Goal: Information Seeking & Learning: Learn about a topic

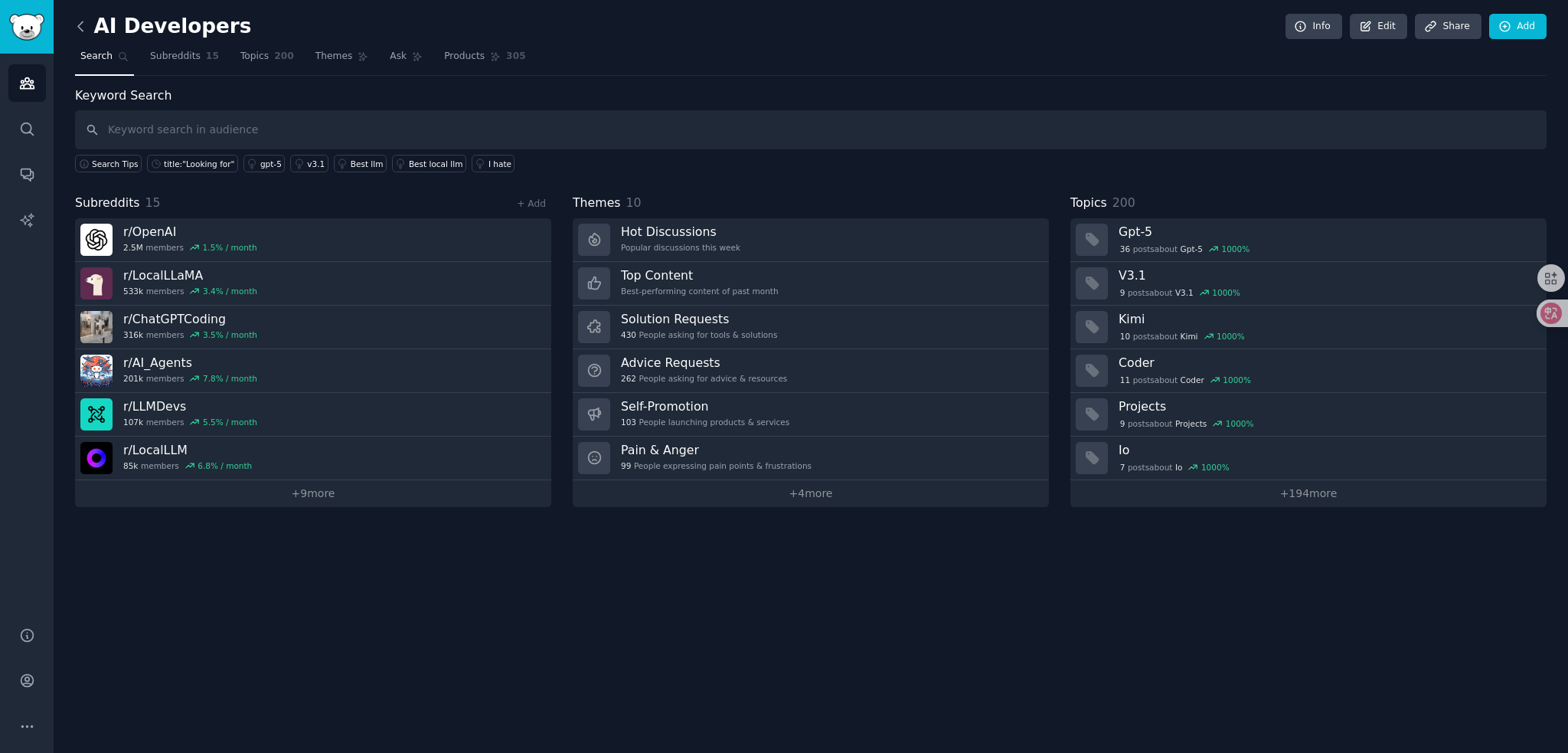
click at [83, 27] on icon at bounding box center [81, 27] width 16 height 16
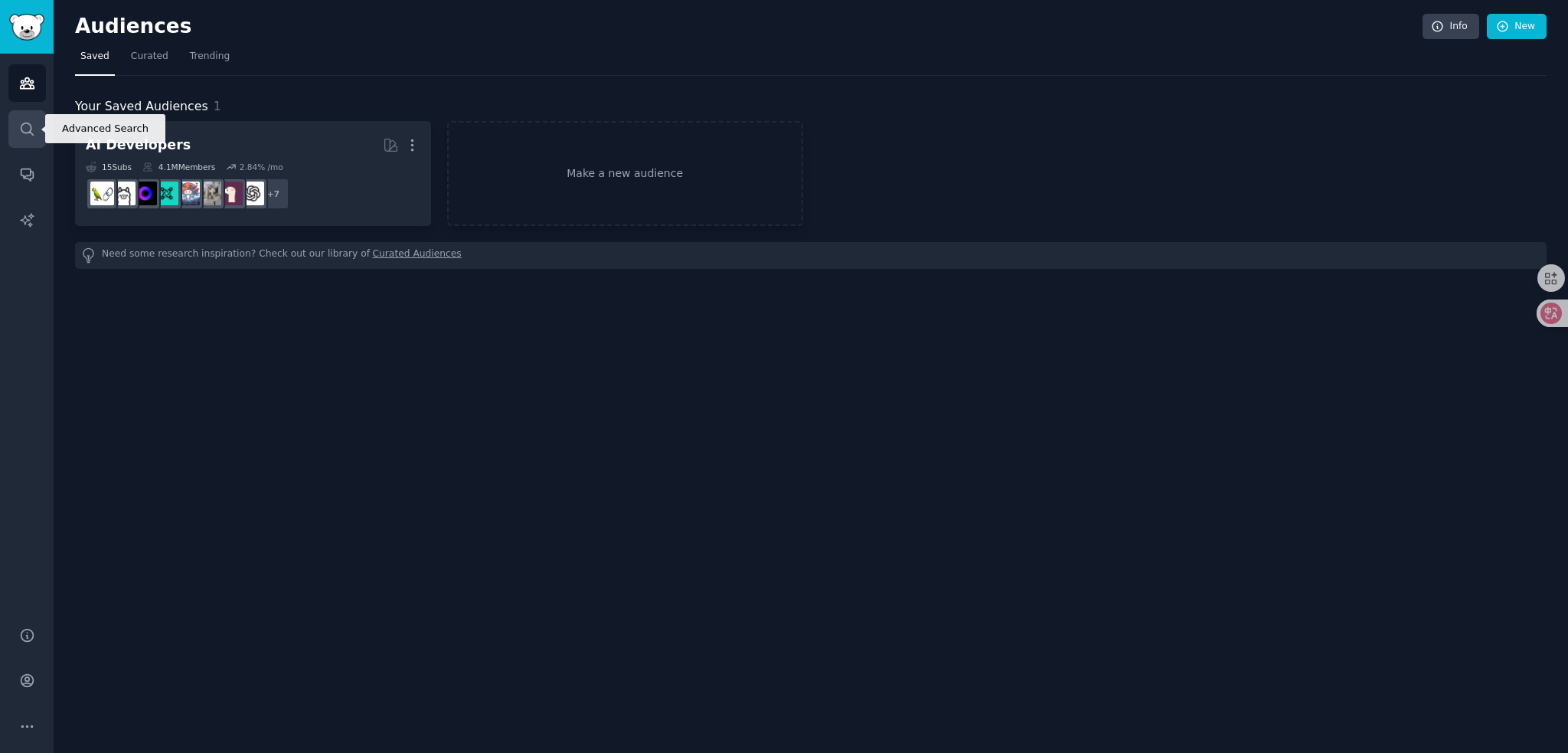
click at [17, 131] on link "Search" at bounding box center [27, 129] width 37 height 37
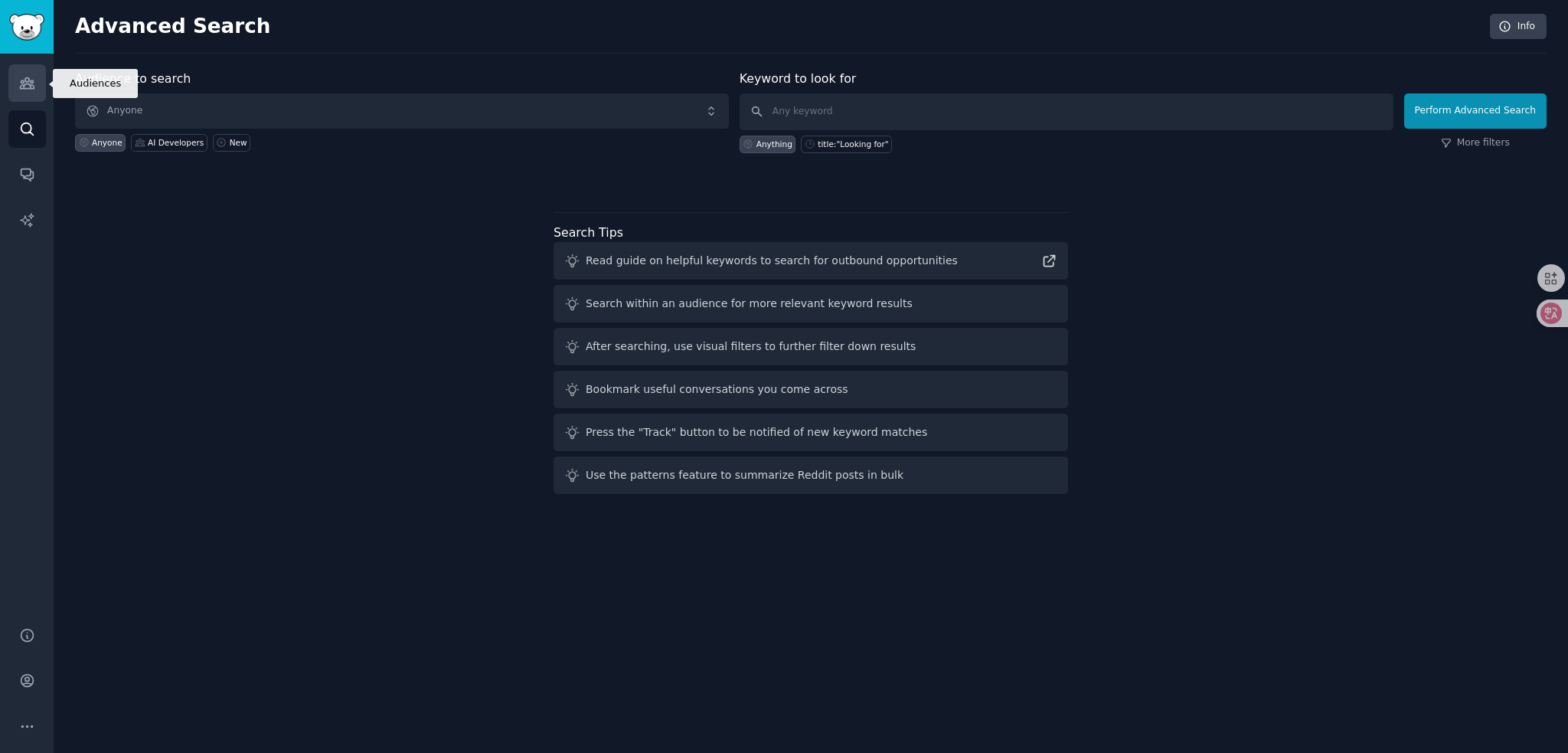
click at [28, 85] on icon "Sidebar" at bounding box center [26, 83] width 14 height 11
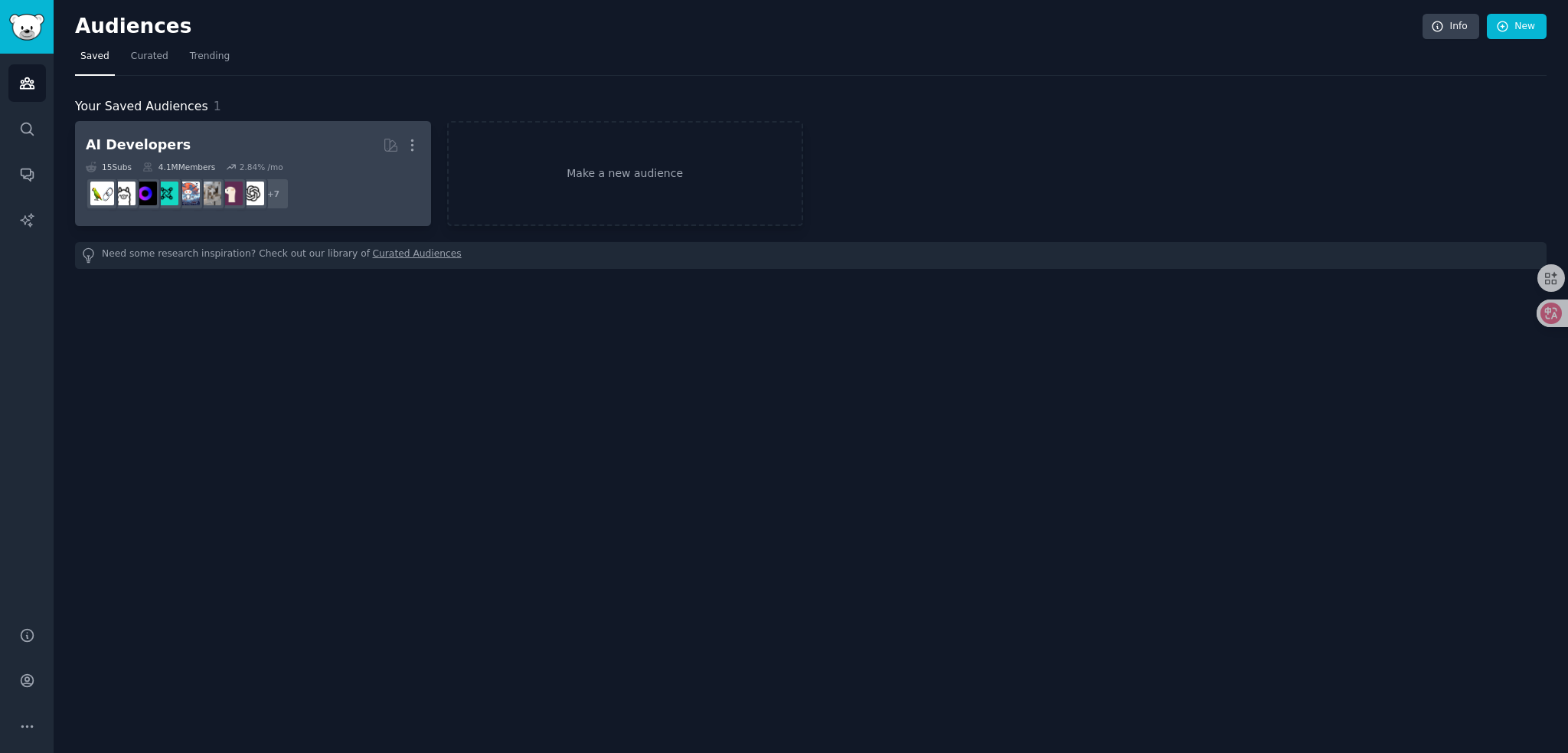
click at [247, 142] on h2 "AI Developers More" at bounding box center [252, 145] width 334 height 27
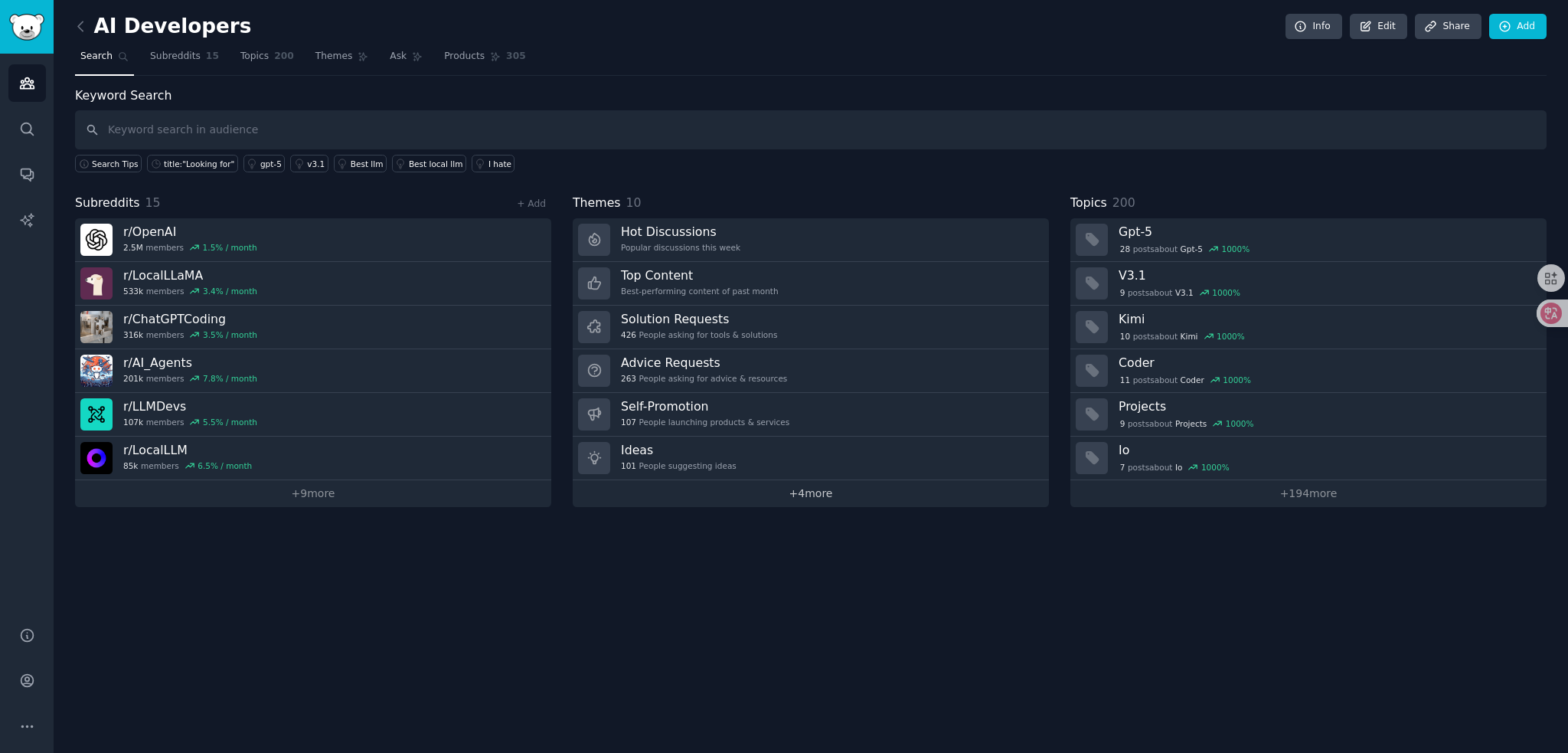
click at [821, 493] on link "+ 4 more" at bounding box center [810, 493] width 476 height 27
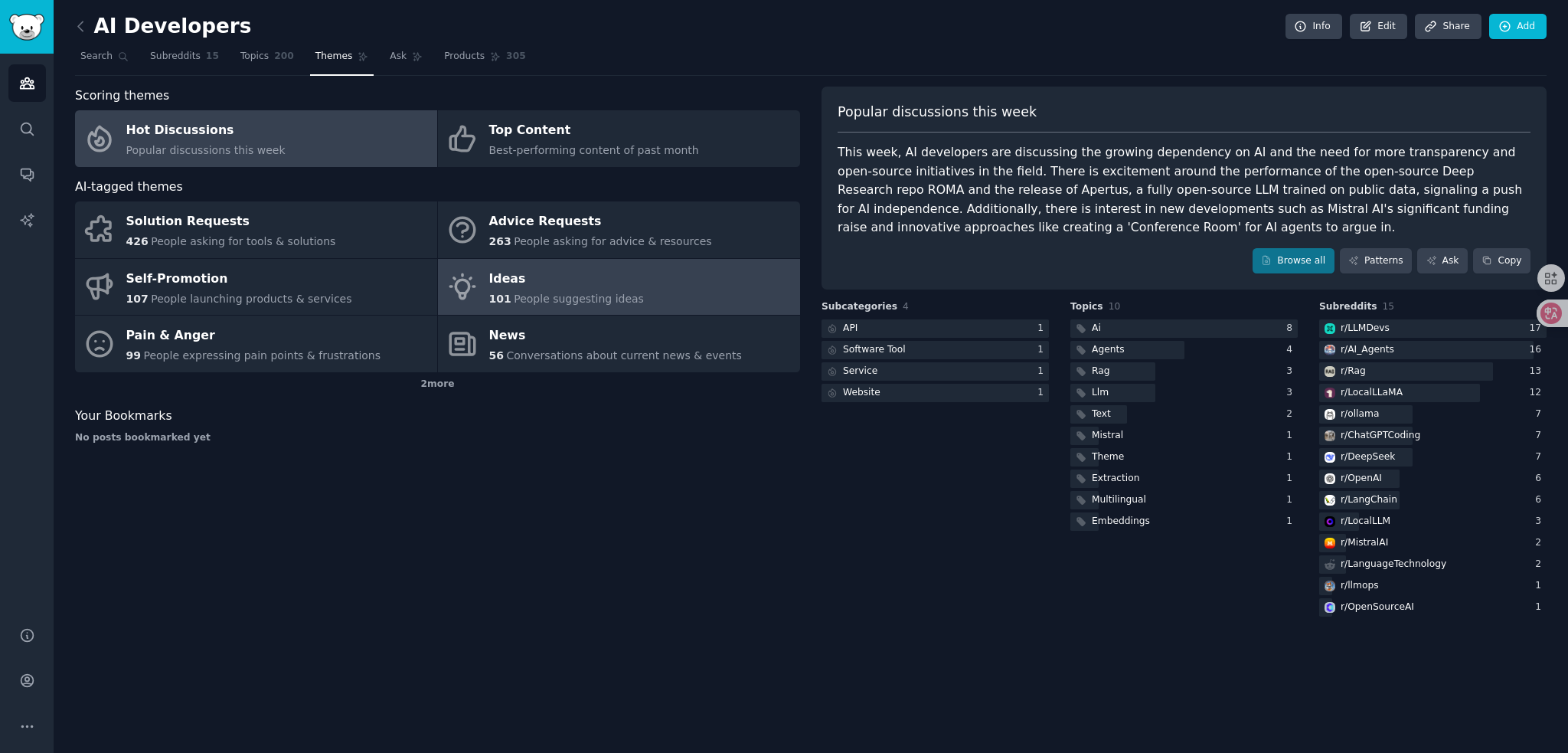
click at [579, 296] on span "People suggesting ideas" at bounding box center [579, 298] width 130 height 12
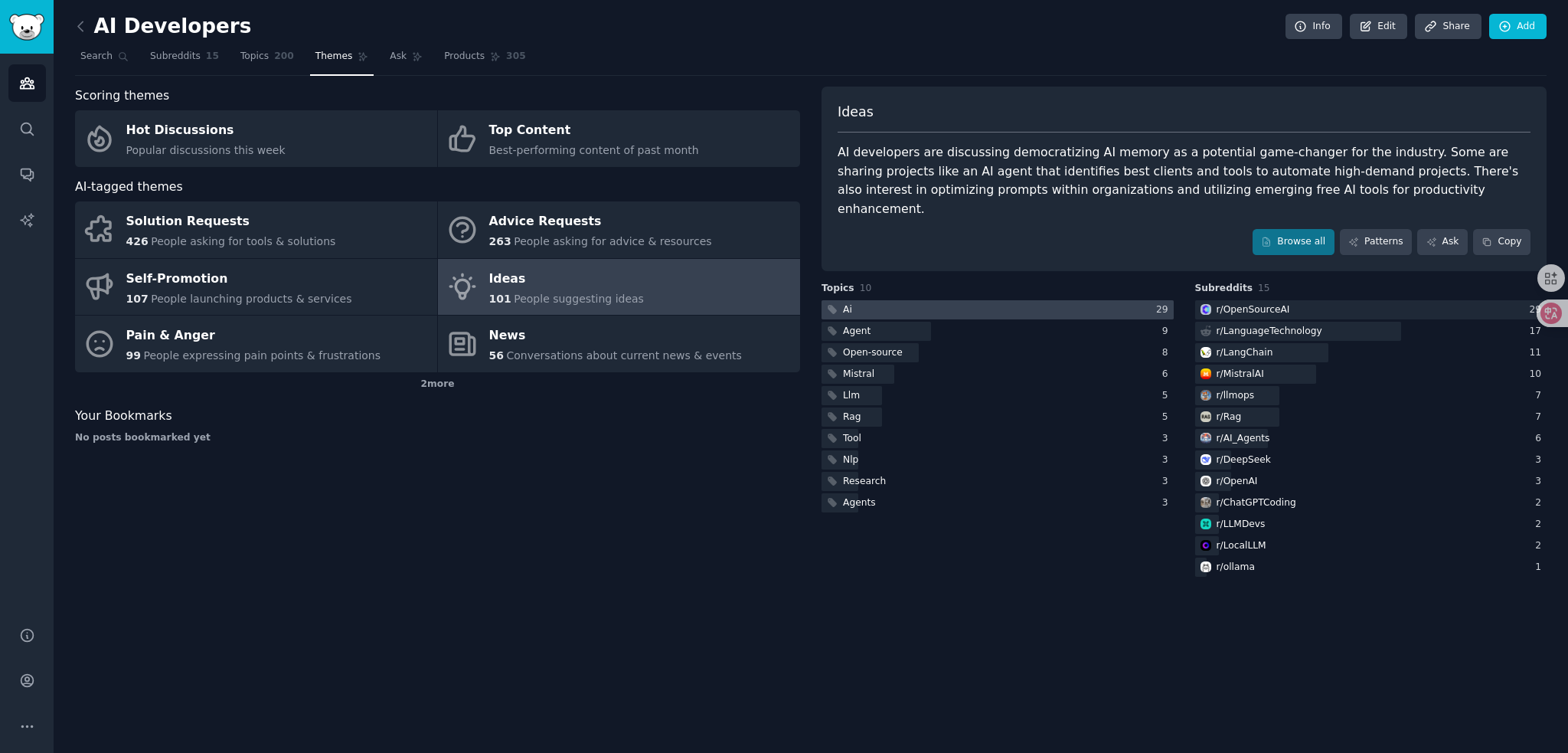
click at [867, 300] on div at bounding box center [998, 310] width 352 height 20
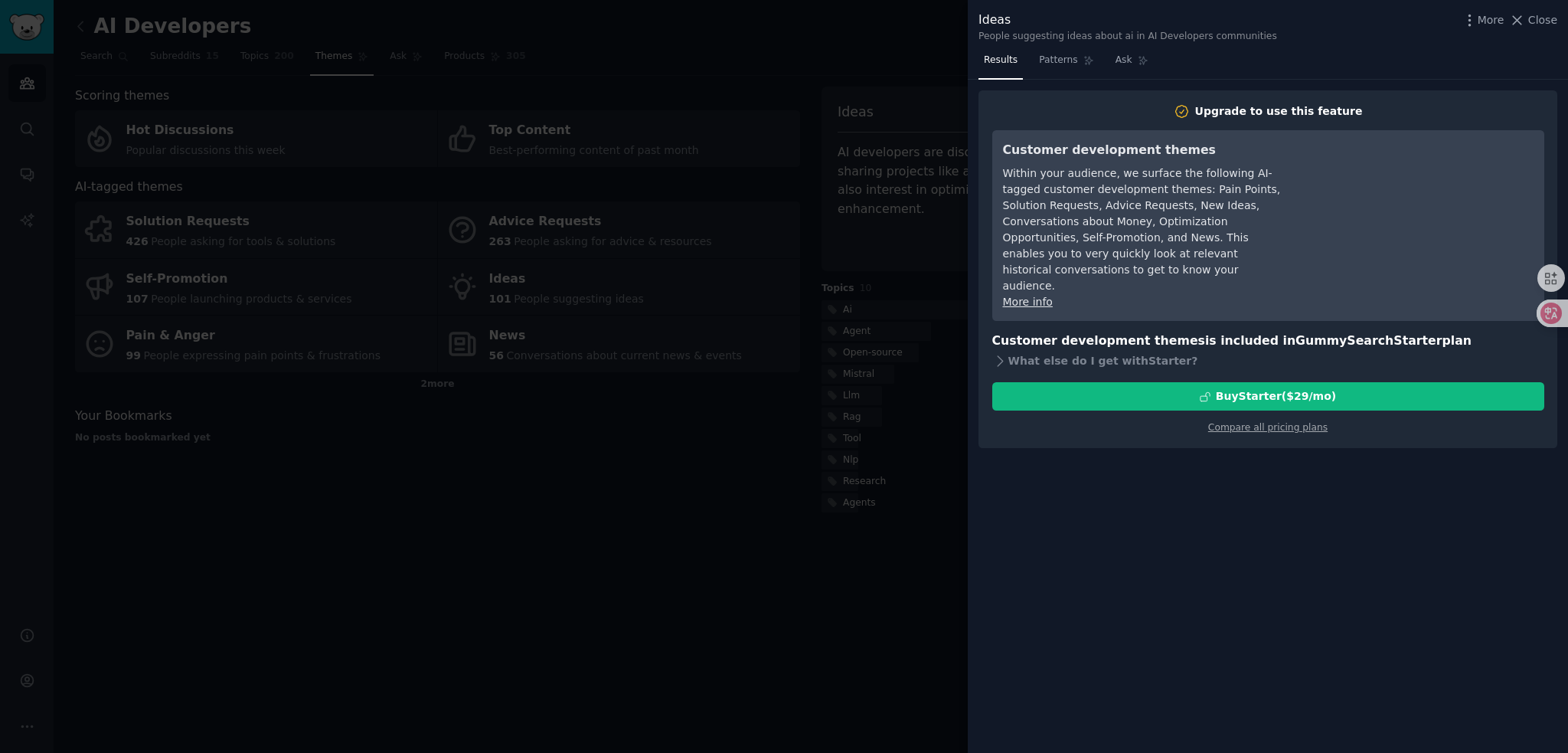
click at [914, 263] on div at bounding box center [784, 376] width 1568 height 753
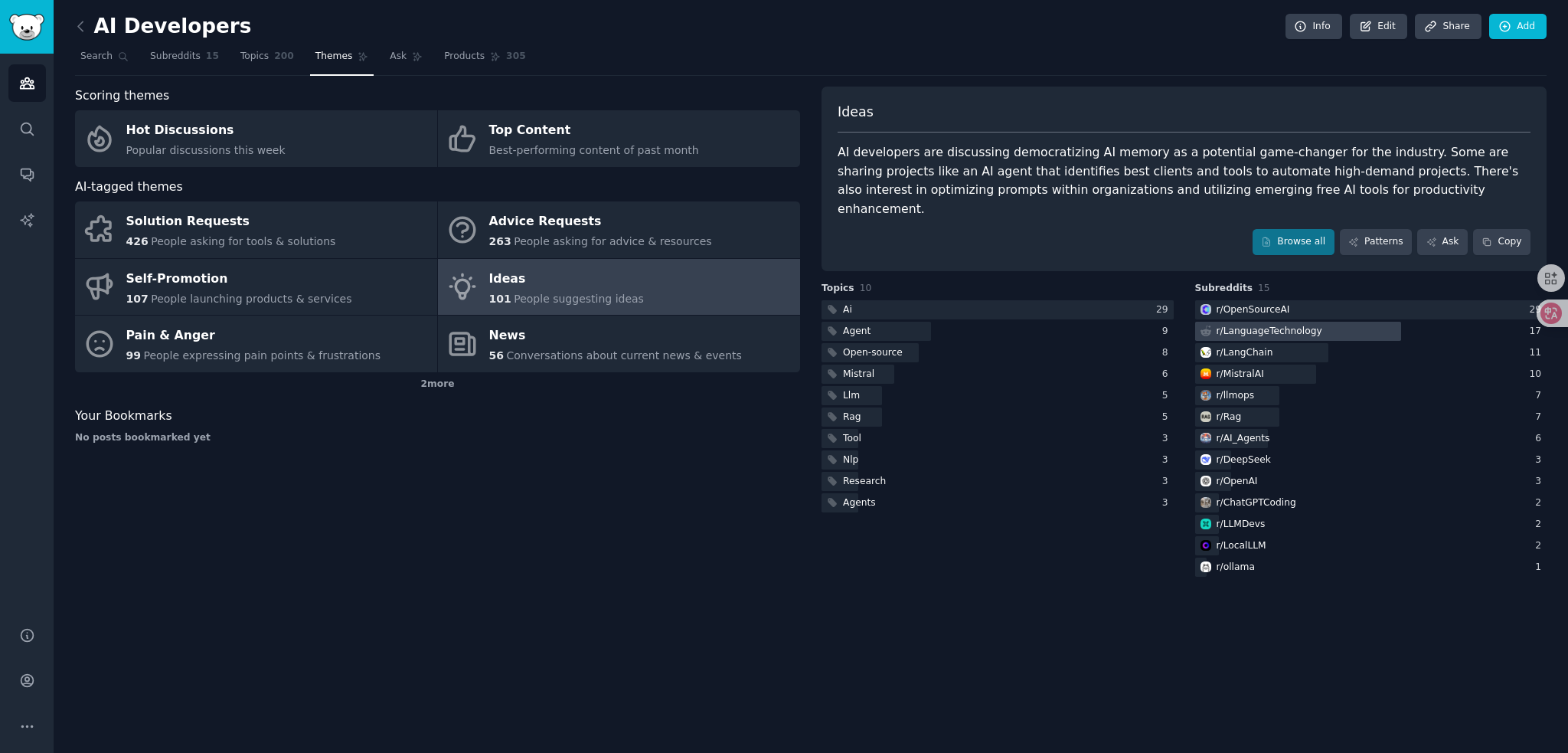
click at [1256, 325] on div "r/ LanguageTechnology" at bounding box center [1269, 331] width 106 height 14
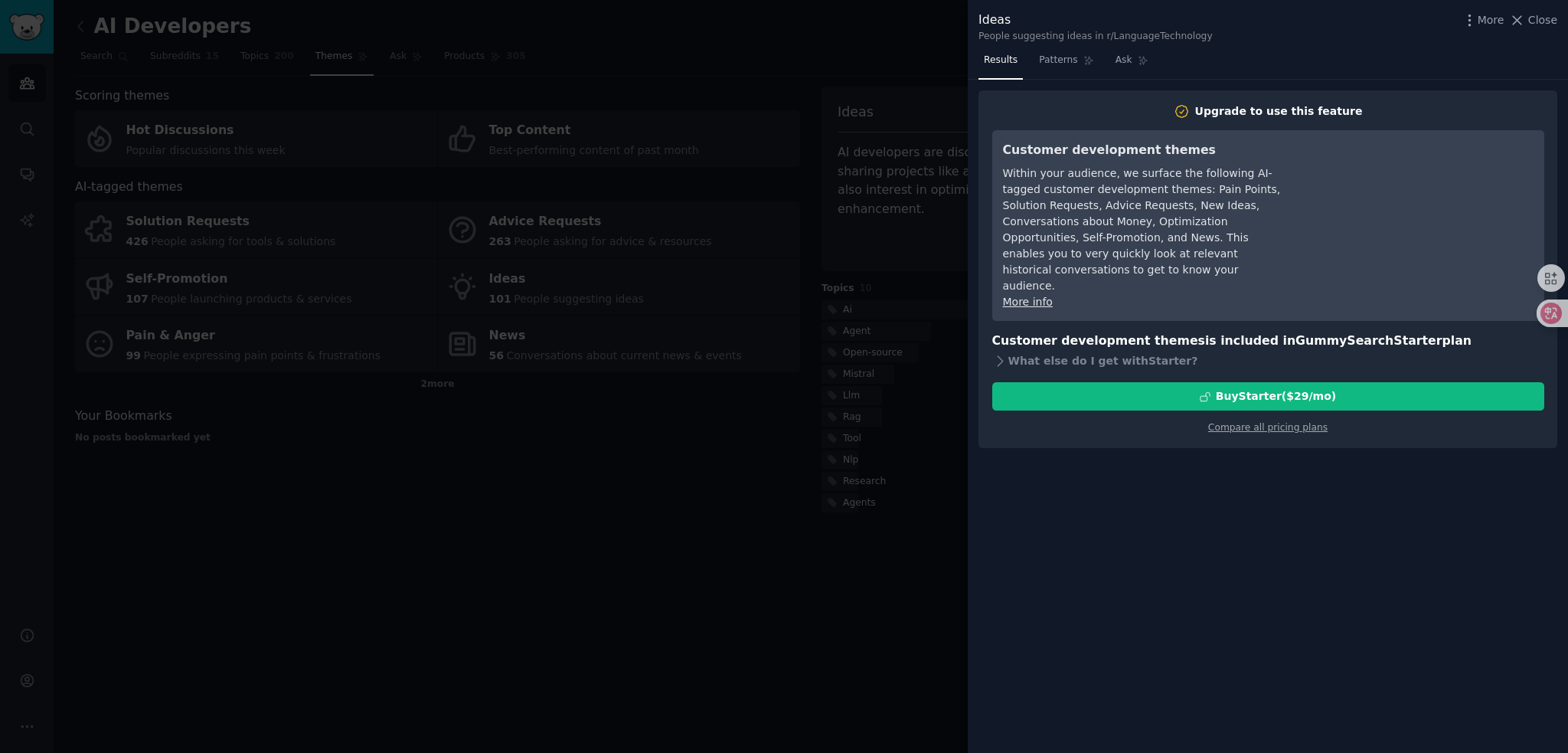
click at [903, 272] on div at bounding box center [784, 376] width 1568 height 753
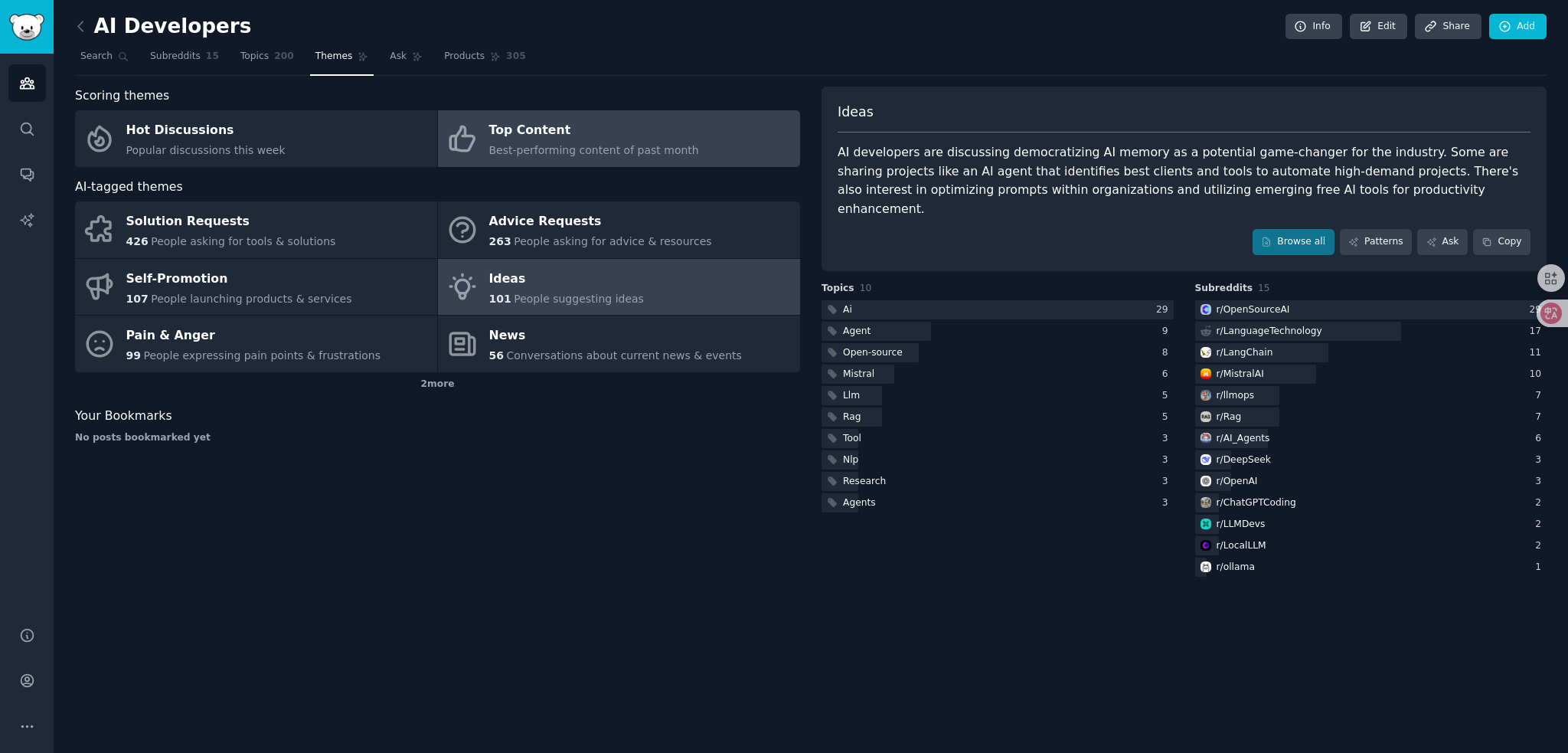
click at [618, 137] on div "Top Content" at bounding box center [594, 131] width 210 height 24
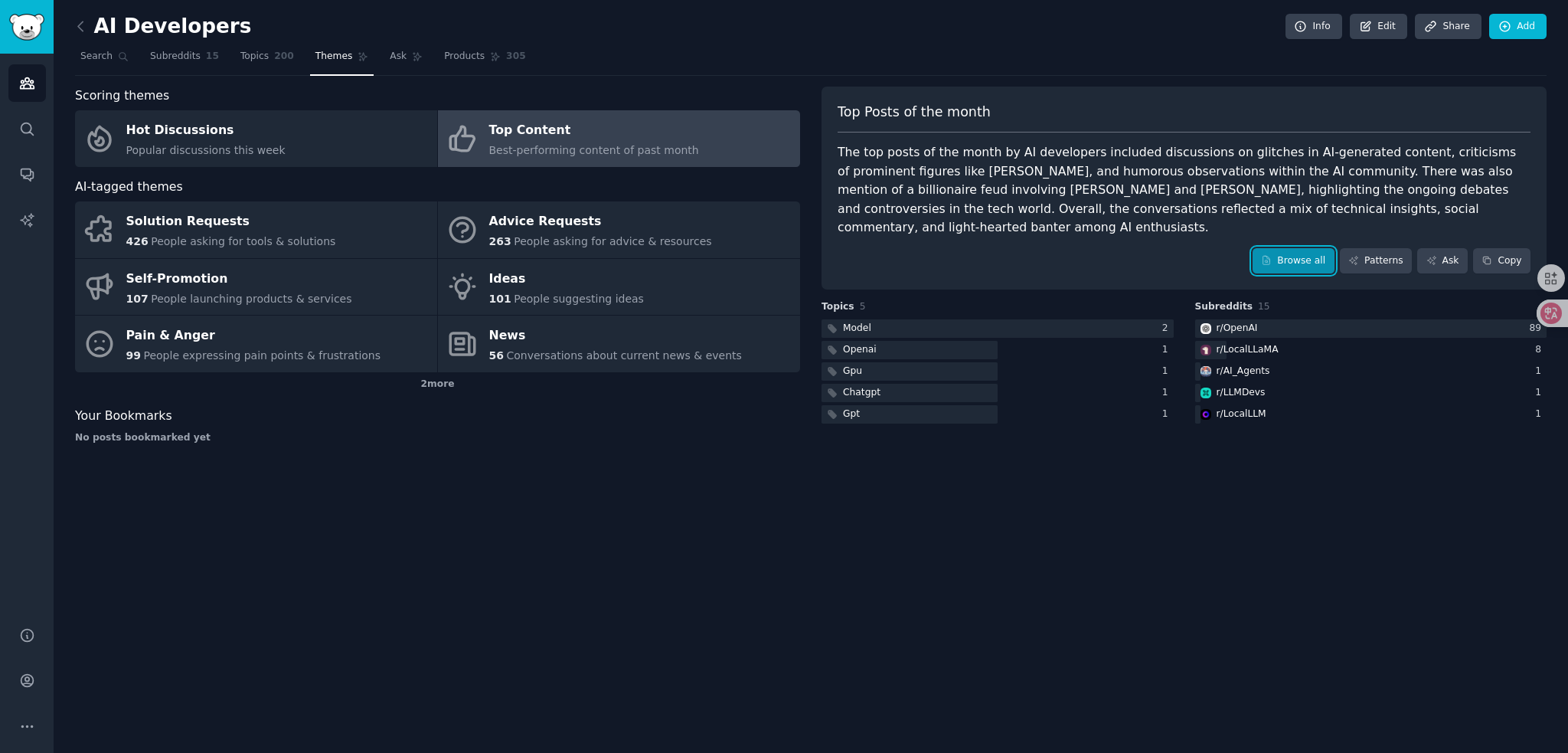
click at [1285, 265] on link "Browse all" at bounding box center [1294, 261] width 82 height 26
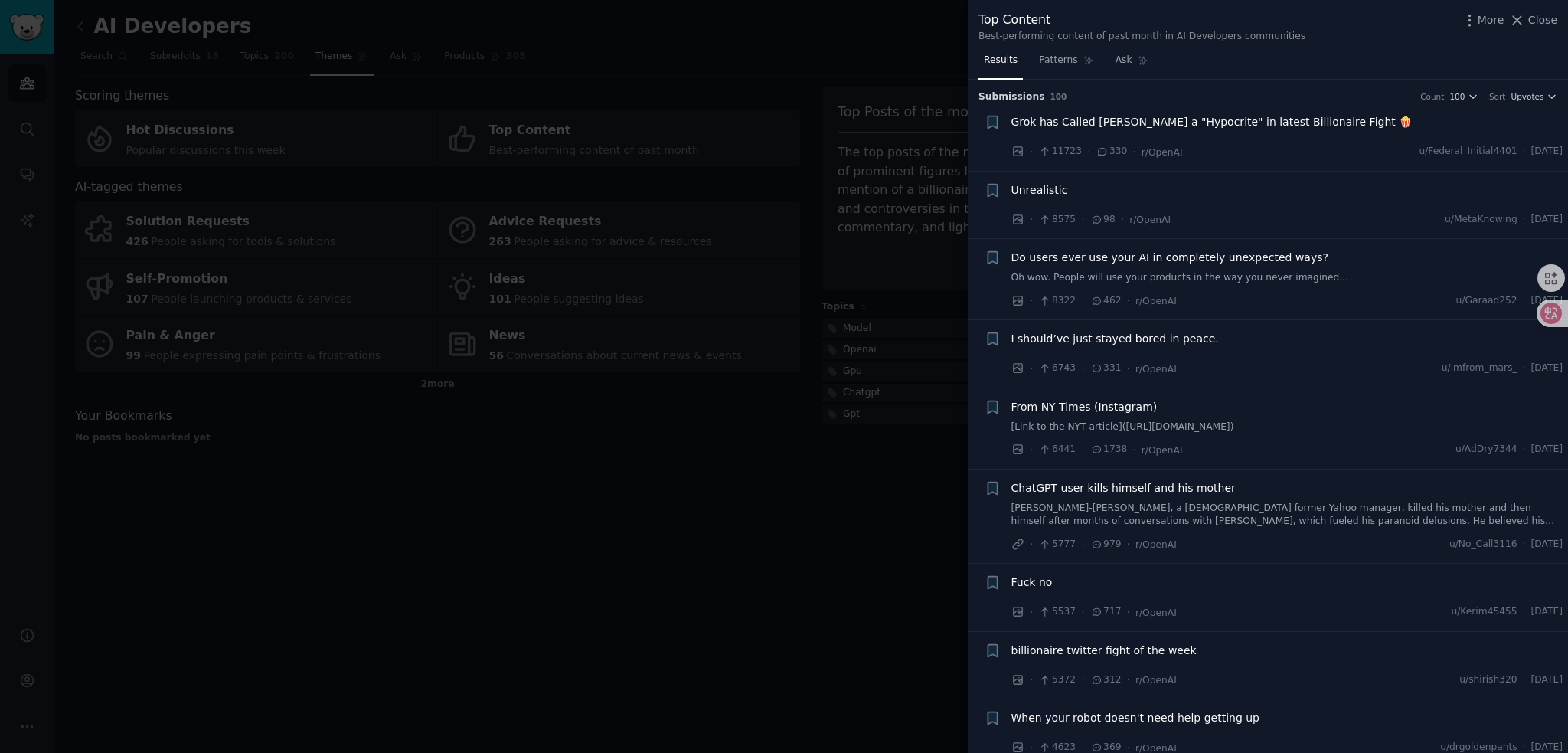
click at [911, 291] on div at bounding box center [784, 376] width 1568 height 753
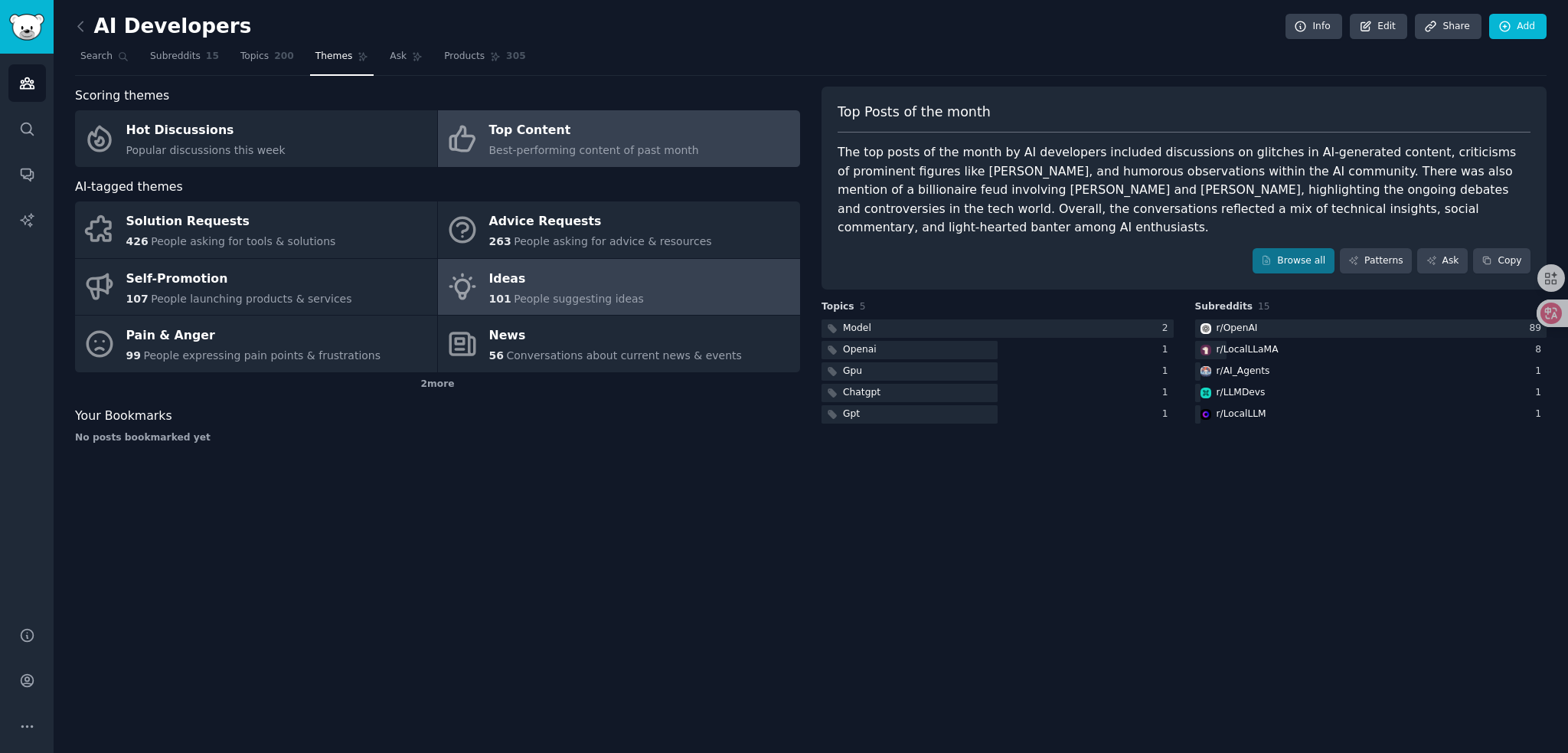
click at [642, 296] on link "Ideas 101 People suggesting ideas" at bounding box center [618, 287] width 362 height 57
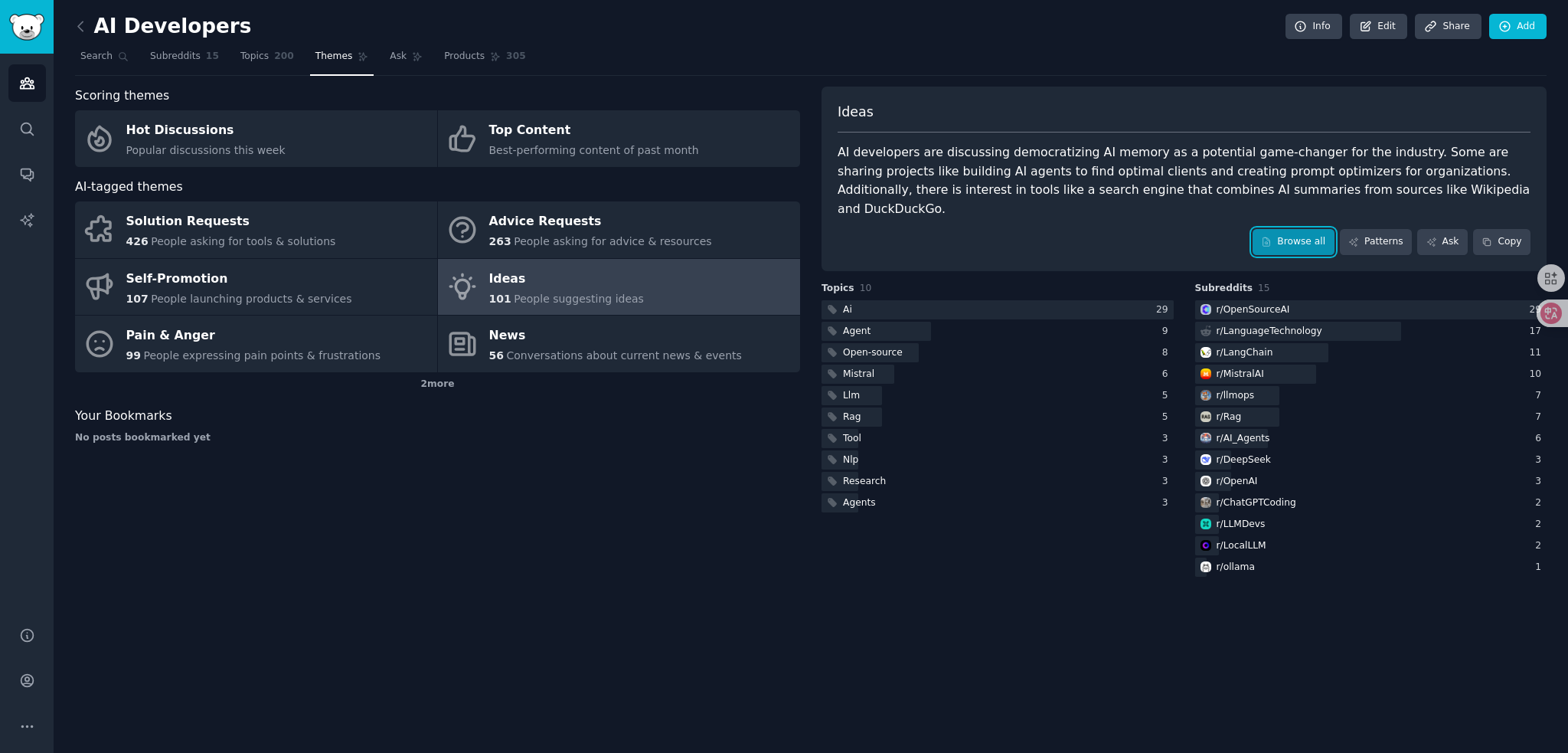
click at [1280, 229] on link "Browse all" at bounding box center [1294, 242] width 82 height 26
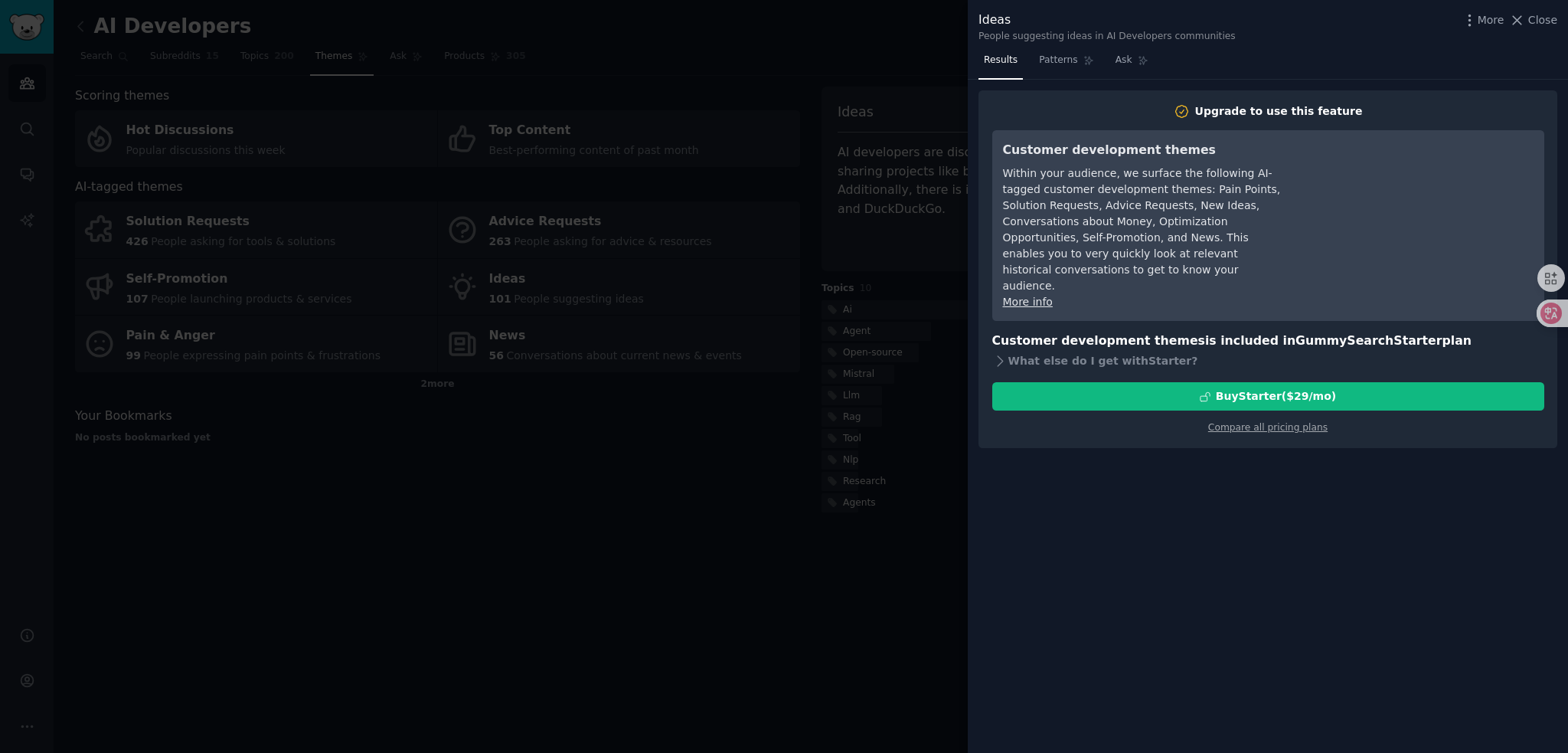
click at [701, 431] on div at bounding box center [784, 376] width 1568 height 753
